Goal: Transaction & Acquisition: Purchase product/service

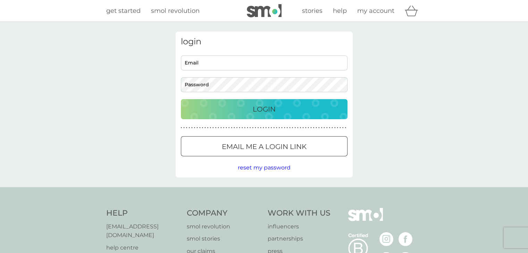
type input "andrear243@gmail.com"
click at [300, 108] on div "Login" at bounding box center [264, 109] width 153 height 11
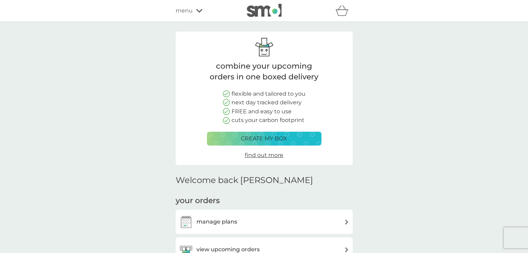
click at [282, 220] on div "manage plans" at bounding box center [264, 222] width 170 height 14
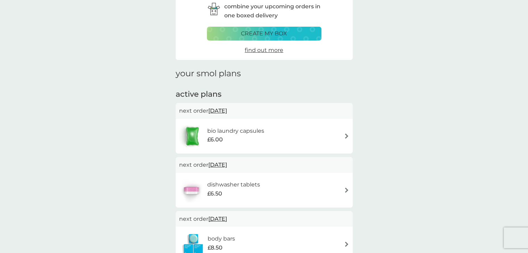
scroll to position [70, 0]
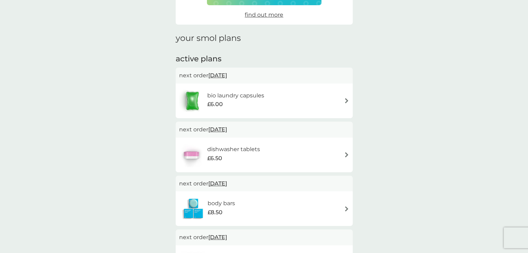
click at [219, 75] on span "[DATE]" at bounding box center [217, 76] width 19 height 14
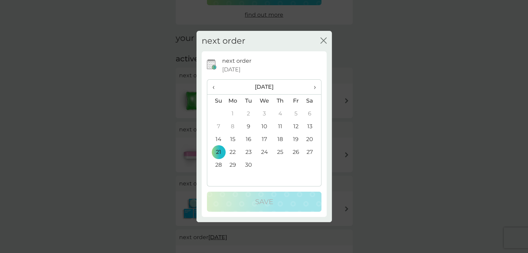
click at [249, 124] on td "9" at bounding box center [248, 126] width 16 height 13
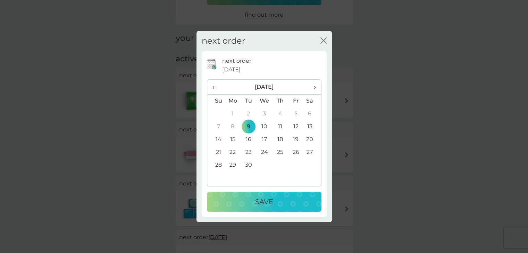
click at [276, 199] on div "Save" at bounding box center [264, 201] width 101 height 11
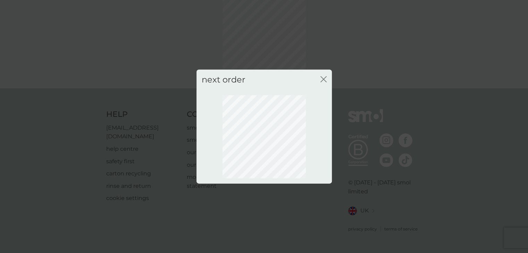
scroll to position [37, 0]
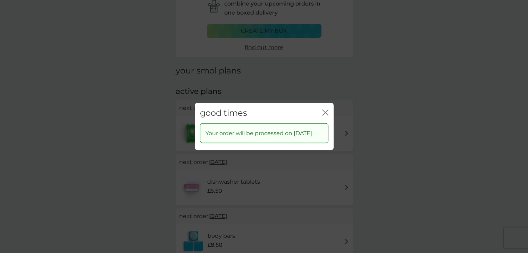
click at [324, 110] on icon "close" at bounding box center [325, 113] width 6 height 6
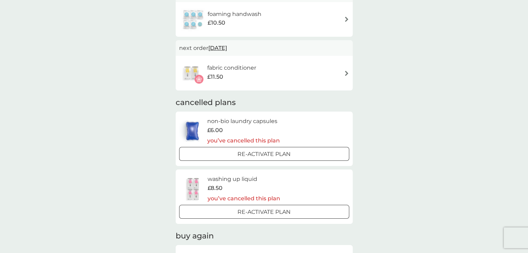
scroll to position [308, 0]
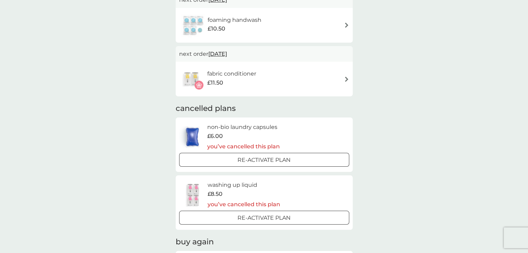
click at [245, 186] on h6 "washing up liquid" at bounding box center [243, 185] width 73 height 9
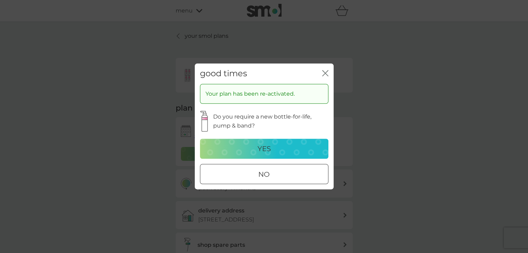
click at [260, 178] on div at bounding box center [264, 174] width 25 height 7
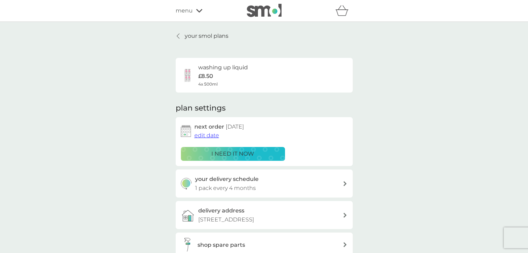
click at [210, 70] on h6 "washing up liquid" at bounding box center [223, 67] width 50 height 9
click at [210, 136] on span "edit date" at bounding box center [206, 135] width 25 height 7
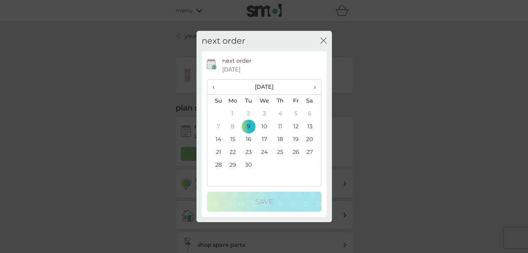
click at [325, 37] on icon "close" at bounding box center [323, 40] width 6 height 6
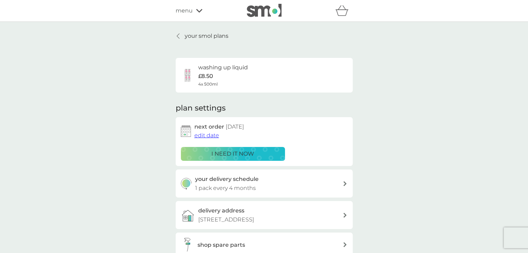
click at [207, 134] on span "edit date" at bounding box center [206, 135] width 25 height 7
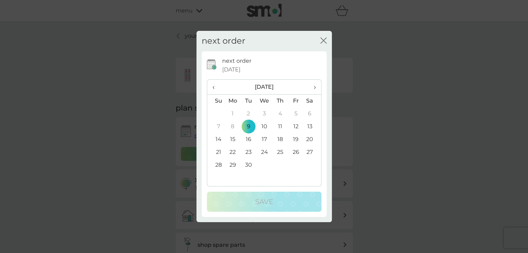
click at [248, 163] on td "30" at bounding box center [248, 165] width 16 height 13
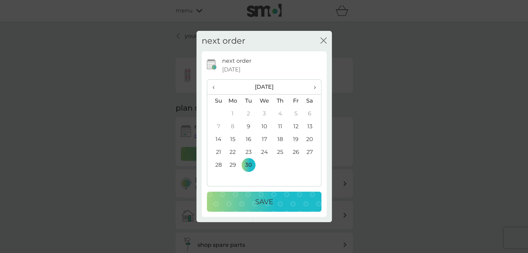
click at [313, 86] on span "›" at bounding box center [311, 87] width 7 height 15
click at [265, 113] on td "1" at bounding box center [264, 114] width 16 height 13
click at [254, 203] on div "Save" at bounding box center [264, 201] width 101 height 11
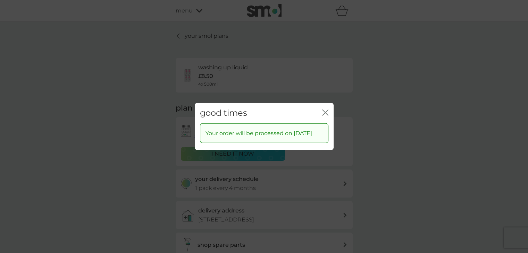
click at [325, 113] on icon "close" at bounding box center [326, 113] width 3 height 6
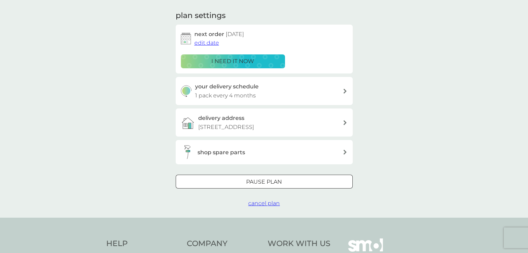
scroll to position [93, 0]
click at [267, 206] on span "cancel plan" at bounding box center [264, 203] width 32 height 7
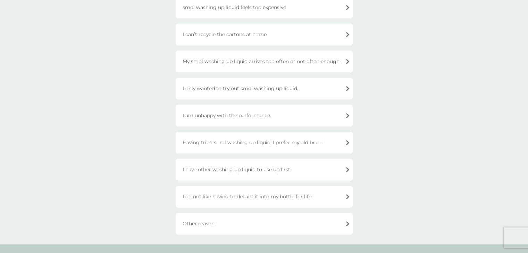
scroll to position [87, 0]
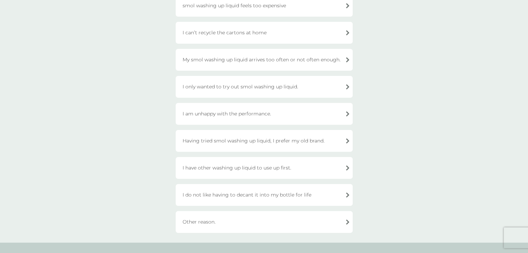
click at [307, 171] on div "I have other washing up liquid to use up first." at bounding box center [264, 168] width 177 height 22
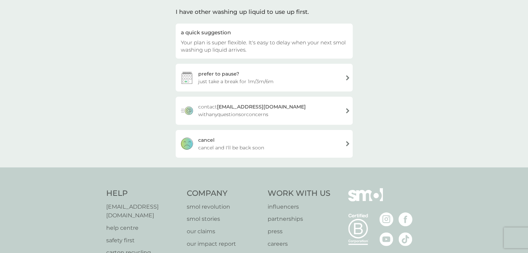
scroll to position [50, 0]
click at [270, 153] on div "[PERSON_NAME] and I'll be back soon" at bounding box center [264, 145] width 177 height 28
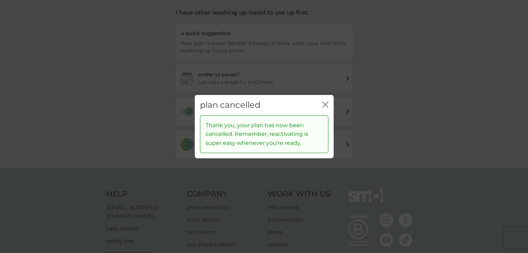
click at [324, 104] on icon "close" at bounding box center [323, 105] width 3 height 6
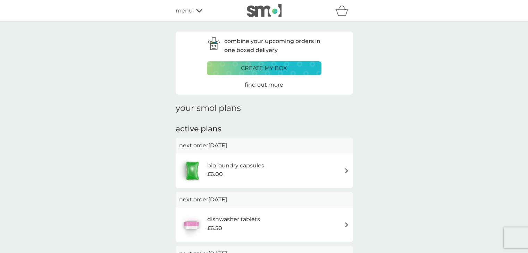
click at [188, 9] on span "menu" at bounding box center [184, 10] width 17 height 9
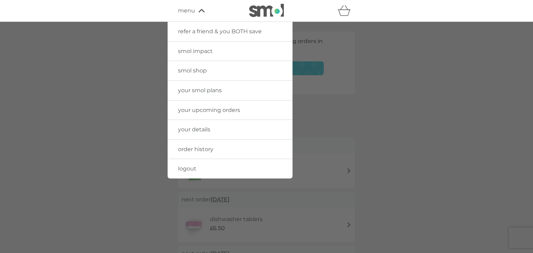
click at [189, 70] on span "smol shop" at bounding box center [192, 70] width 29 height 7
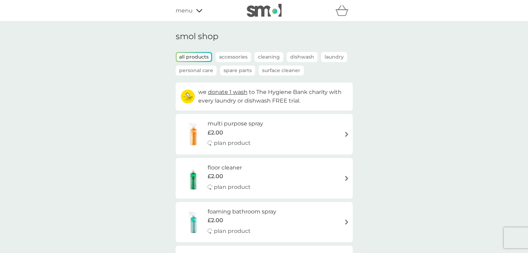
scroll to position [59, 0]
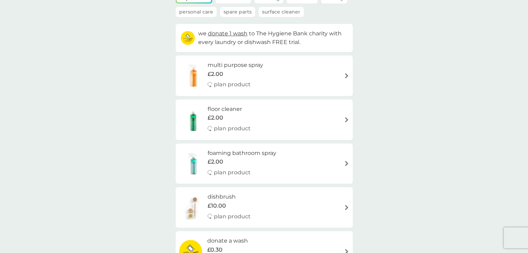
click at [253, 67] on h6 "multi purpose spray" at bounding box center [235, 65] width 56 height 9
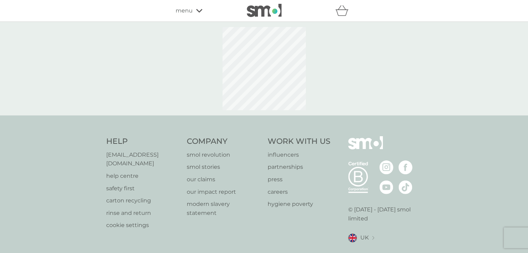
select select "112"
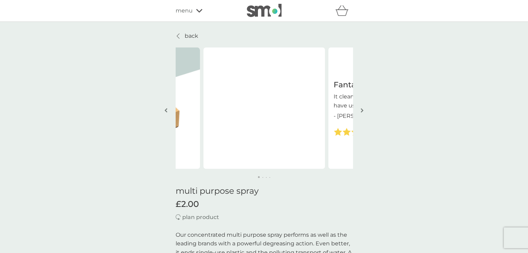
click at [189, 35] on p "back" at bounding box center [192, 36] width 14 height 9
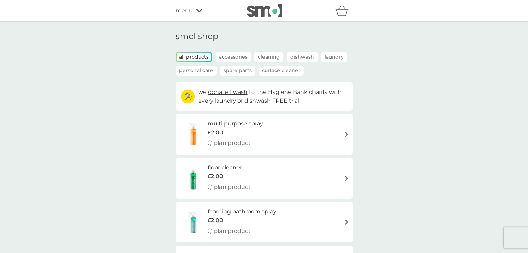
click at [218, 184] on p "plan product" at bounding box center [232, 187] width 37 height 9
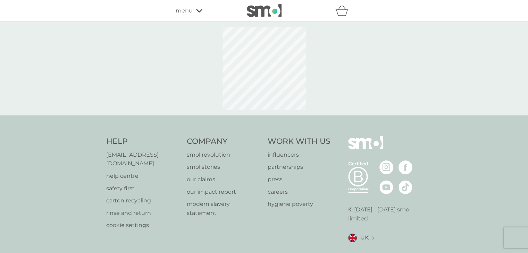
select select "84"
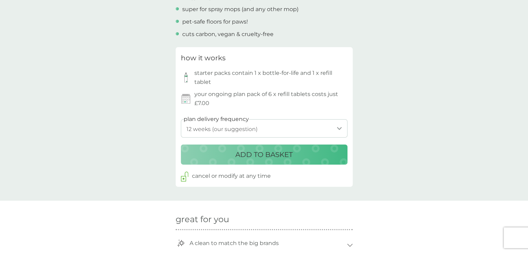
scroll to position [297, 0]
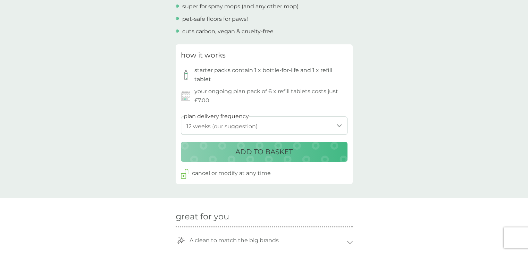
click at [273, 151] on p "ADD TO BASKET" at bounding box center [263, 151] width 57 height 11
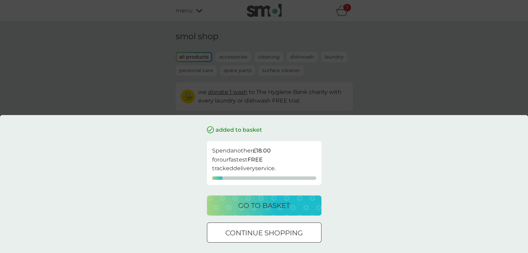
click at [266, 202] on p "go to basket" at bounding box center [264, 205] width 52 height 11
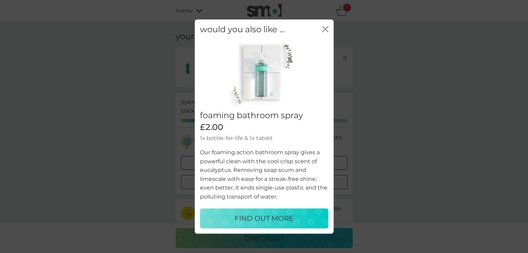
click at [322, 27] on icon "close" at bounding box center [323, 29] width 3 height 6
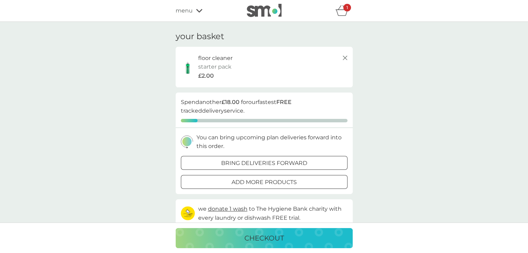
click at [296, 164] on p "bring deliveries forward" at bounding box center [264, 163] width 86 height 9
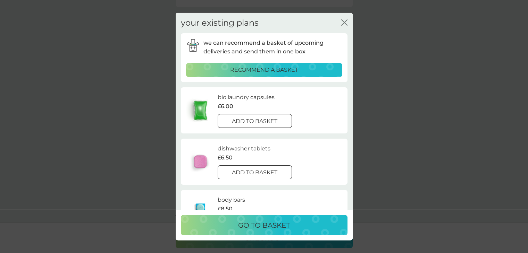
scroll to position [79, 0]
click at [345, 21] on icon "close" at bounding box center [345, 23] width 3 height 6
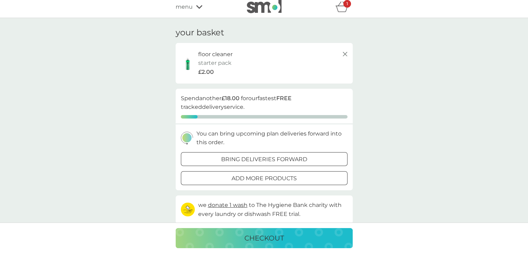
scroll to position [0, 0]
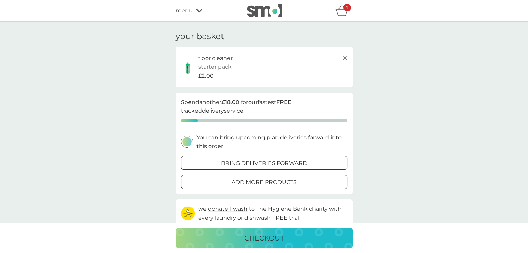
click at [343, 56] on icon at bounding box center [345, 58] width 8 height 8
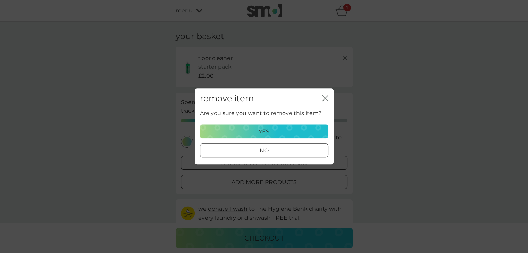
click at [297, 131] on div "yes" at bounding box center [263, 131] width 119 height 9
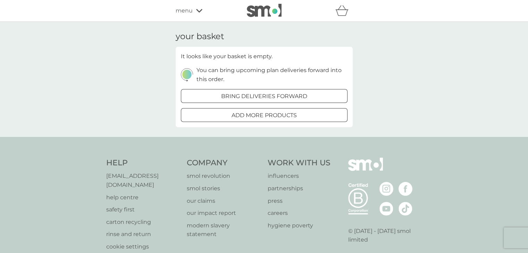
click at [187, 10] on span "menu" at bounding box center [184, 10] width 17 height 9
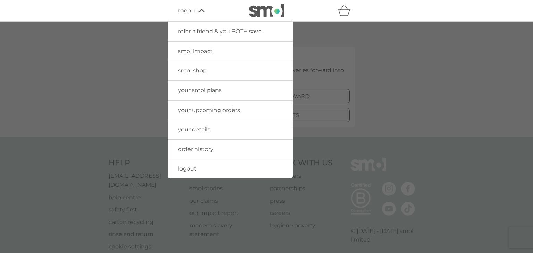
click at [182, 112] on span "your upcoming orders" at bounding box center [209, 110] width 62 height 7
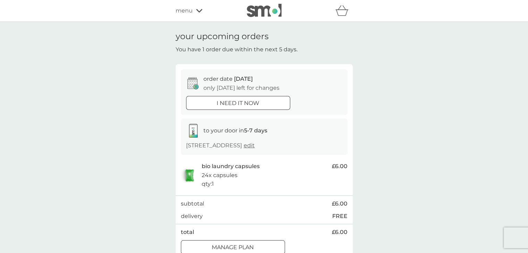
click at [188, 10] on span "menu" at bounding box center [184, 10] width 17 height 9
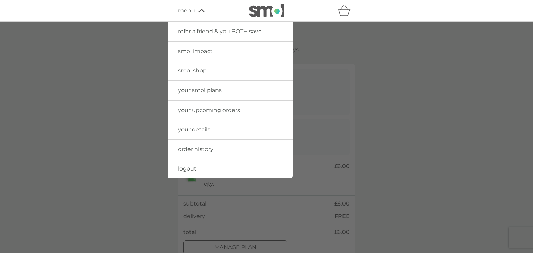
click at [415, 70] on div at bounding box center [266, 148] width 533 height 253
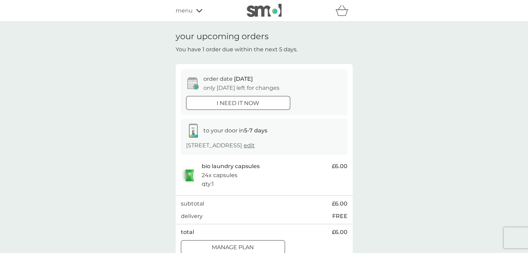
click at [262, 11] on img at bounding box center [264, 10] width 35 height 13
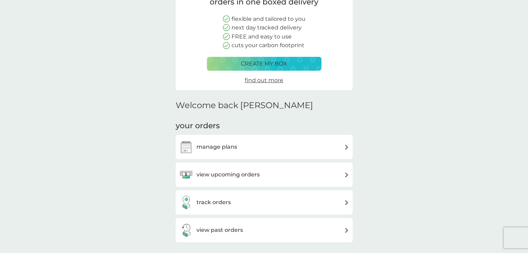
scroll to position [126, 0]
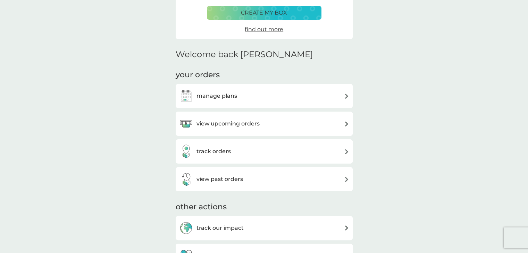
click at [248, 100] on div "manage plans" at bounding box center [264, 96] width 170 height 14
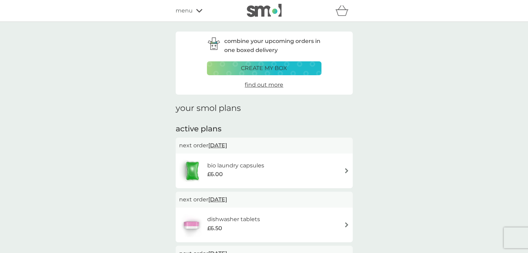
click at [190, 11] on span "menu" at bounding box center [184, 10] width 17 height 9
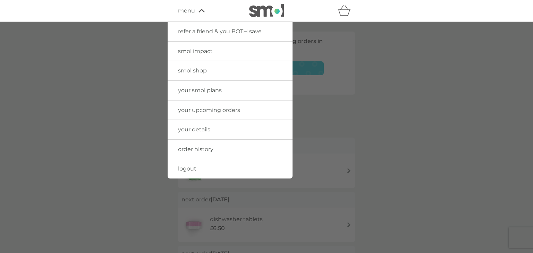
click at [193, 72] on span "smol shop" at bounding box center [192, 70] width 29 height 7
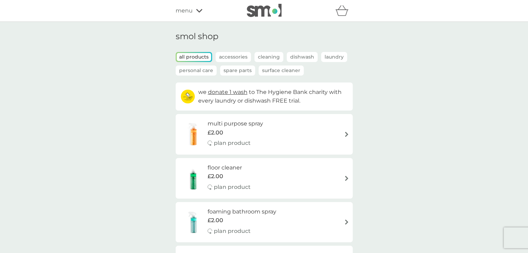
click at [271, 53] on p "Cleaning" at bounding box center [268, 57] width 29 height 10
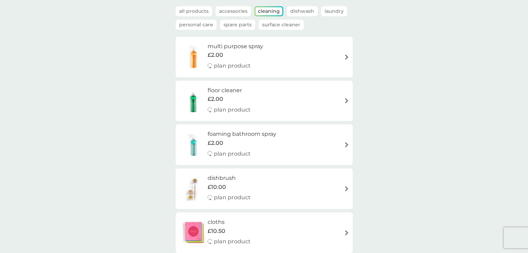
scroll to position [35, 0]
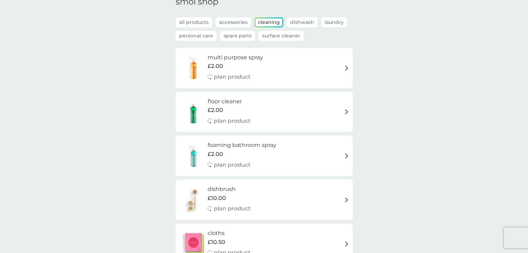
click at [231, 105] on h6 "floor cleaner" at bounding box center [228, 101] width 43 height 9
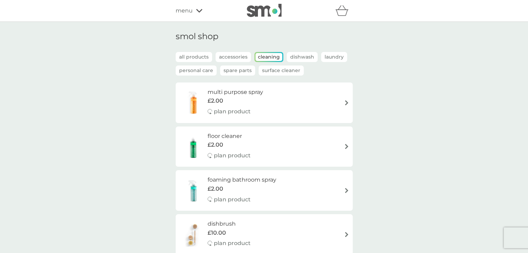
select select "84"
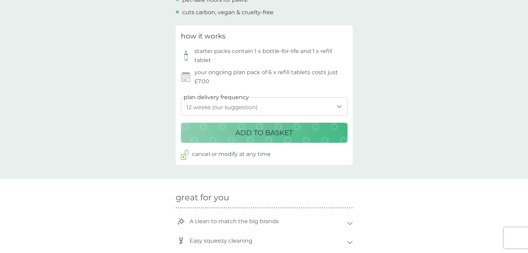
scroll to position [319, 0]
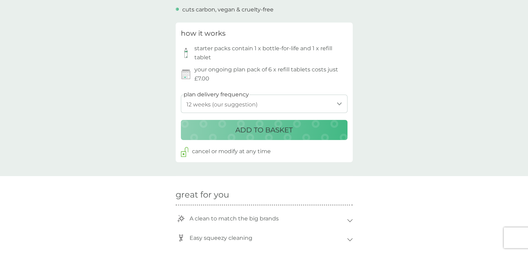
click at [300, 132] on div "ADD TO BASKET" at bounding box center [264, 130] width 153 height 11
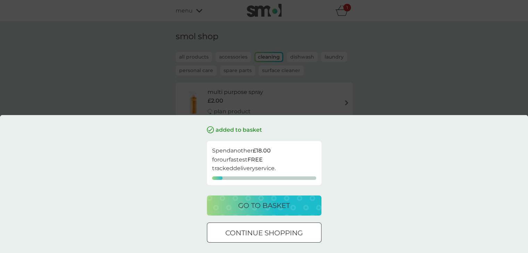
click at [252, 237] on p "continue shopping" at bounding box center [263, 233] width 77 height 11
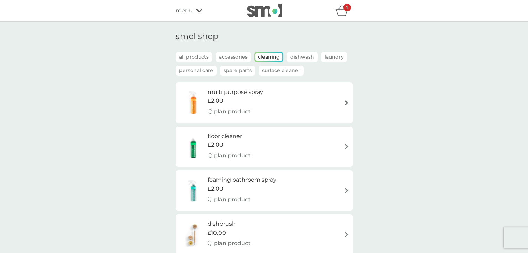
click at [252, 110] on div "plan product" at bounding box center [235, 111] width 56 height 9
select select "112"
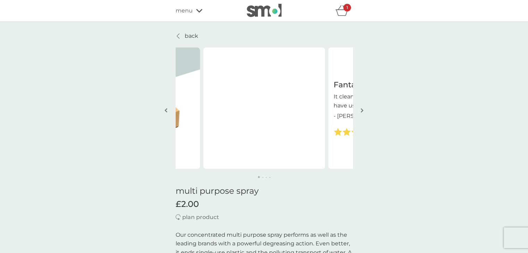
click at [361, 109] on img "button" at bounding box center [361, 110] width 3 height 5
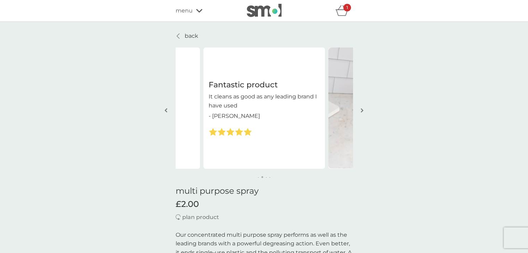
click at [361, 109] on img "button" at bounding box center [361, 110] width 3 height 5
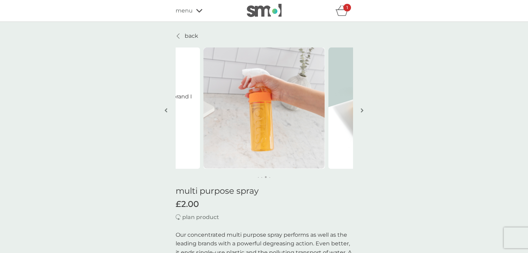
click at [361, 109] on img "button" at bounding box center [361, 110] width 3 height 5
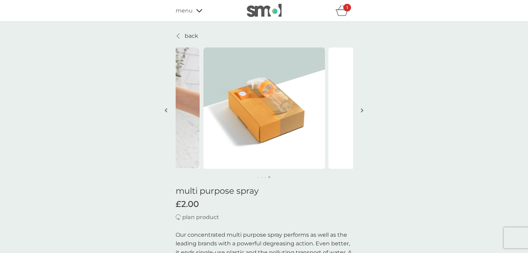
click at [361, 111] on img "button" at bounding box center [361, 110] width 3 height 5
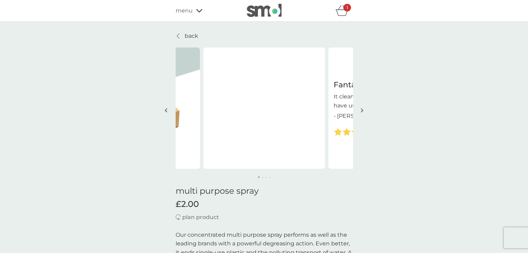
click at [361, 111] on img "button" at bounding box center [361, 110] width 3 height 5
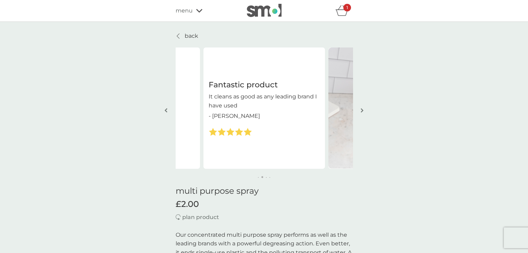
click at [361, 111] on img "button" at bounding box center [361, 110] width 3 height 5
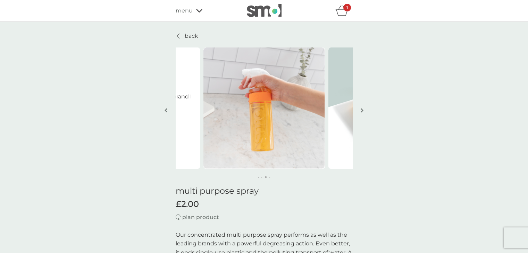
click at [361, 111] on img "button" at bounding box center [361, 110] width 3 height 5
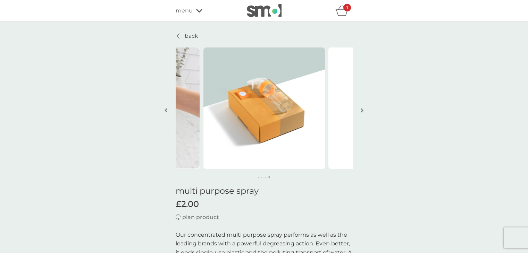
click at [342, 13] on icon "basket" at bounding box center [341, 10] width 13 height 11
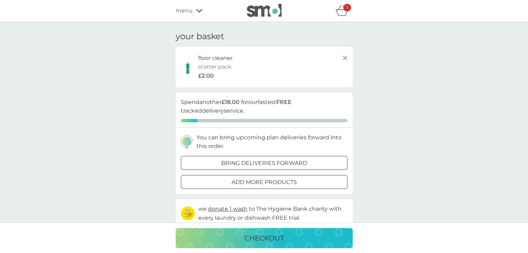
click at [341, 59] on icon at bounding box center [345, 58] width 8 height 8
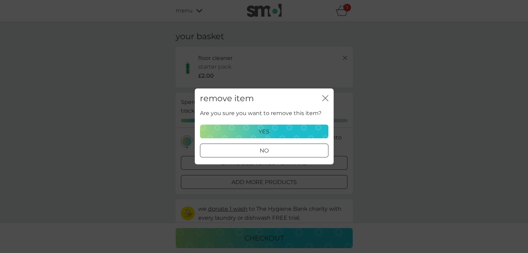
click at [291, 132] on div "yes" at bounding box center [263, 131] width 119 height 9
